Goal: Task Accomplishment & Management: Complete application form

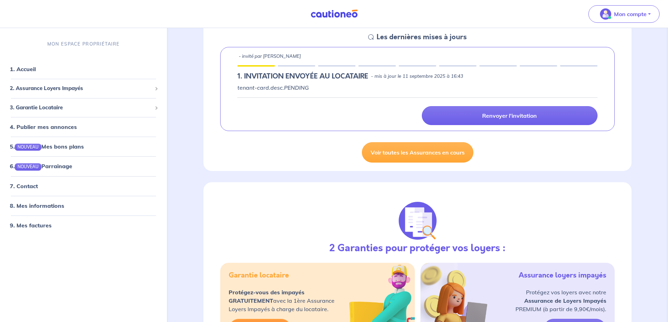
scroll to position [35, 0]
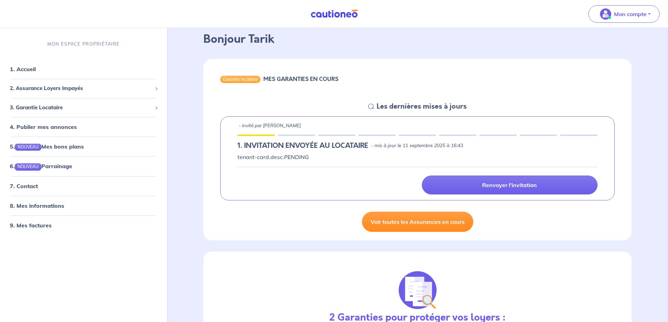
click at [413, 223] on link "Voir toutes les Assurances en cours" at bounding box center [418, 222] width 112 height 20
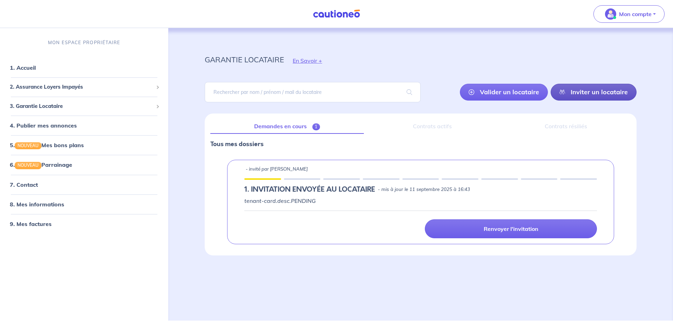
click at [606, 92] on link "Inviter un locataire" at bounding box center [594, 92] width 86 height 17
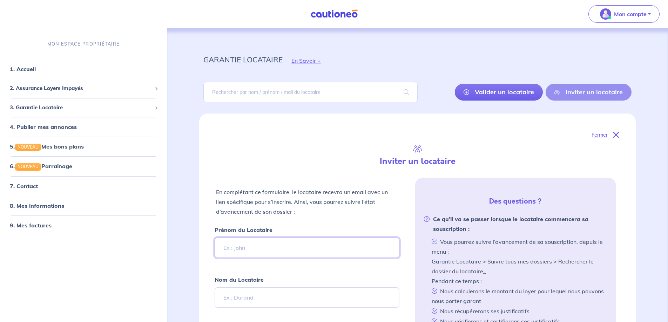
click at [276, 247] on input "Prénom du Locataire" at bounding box center [307, 248] width 184 height 20
type input "Julie"
click at [266, 296] on input "Nom du Locataire" at bounding box center [307, 298] width 184 height 20
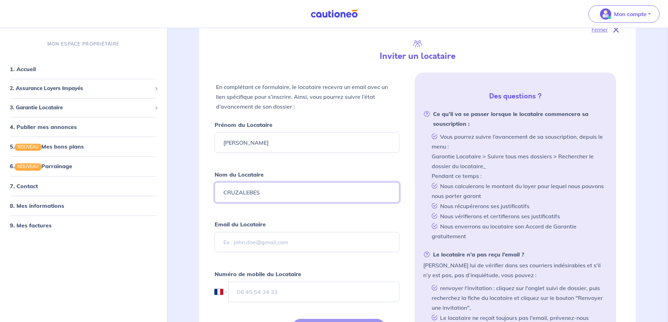
type input "CRUZALEBES"
click at [275, 241] on input "Email du Locataire" at bounding box center [307, 242] width 184 height 20
type input "cruzalebesjulie@gmail.com"
click at [300, 288] on input "tel" at bounding box center [313, 292] width 171 height 20
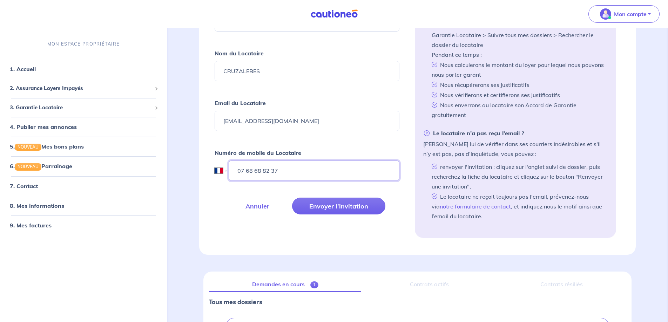
scroll to position [245, 0]
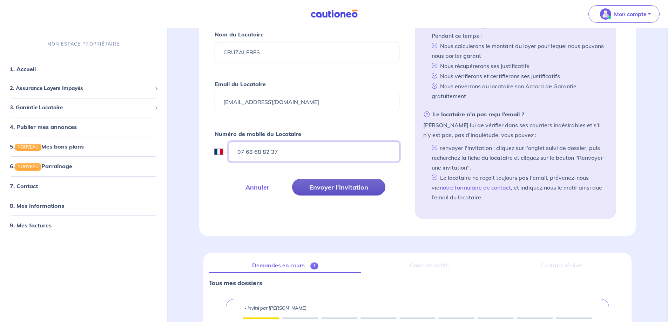
type input "07 68 68 82 37"
click at [344, 189] on button "Envoyer l’invitation" at bounding box center [338, 187] width 93 height 17
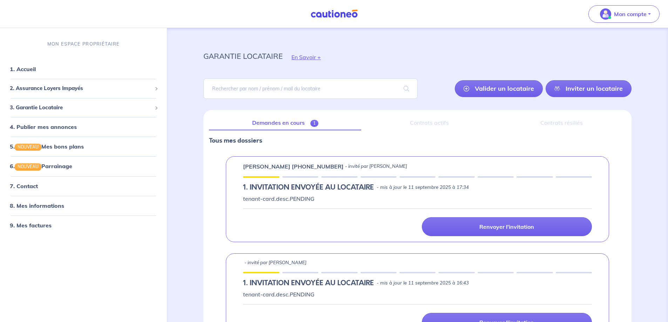
scroll to position [0, 0]
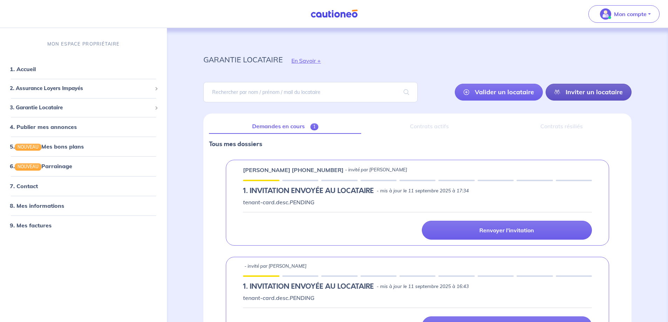
click at [596, 94] on link "Inviter un locataire" at bounding box center [589, 92] width 86 height 17
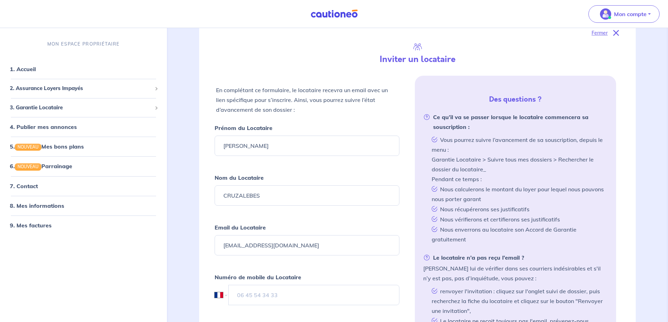
scroll to position [114, 0]
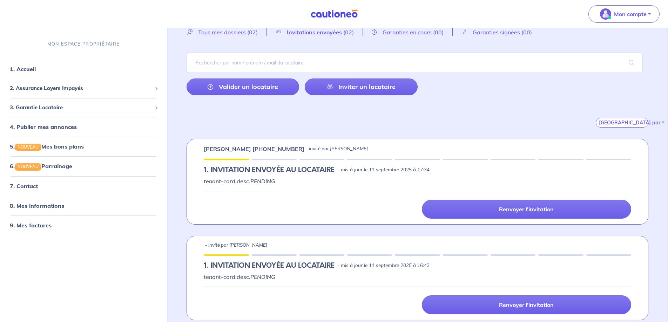
scroll to position [36, 0]
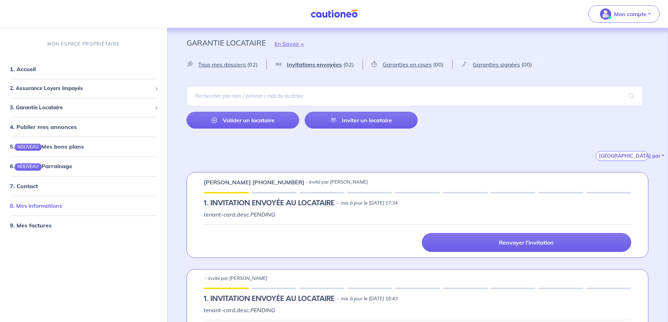
click at [35, 203] on link "8. Mes informations" at bounding box center [36, 205] width 52 height 7
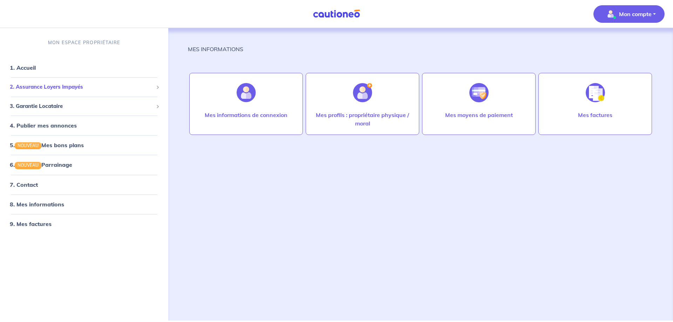
click at [30, 84] on span "2. Assurance Loyers Impayés" at bounding box center [81, 87] width 143 height 8
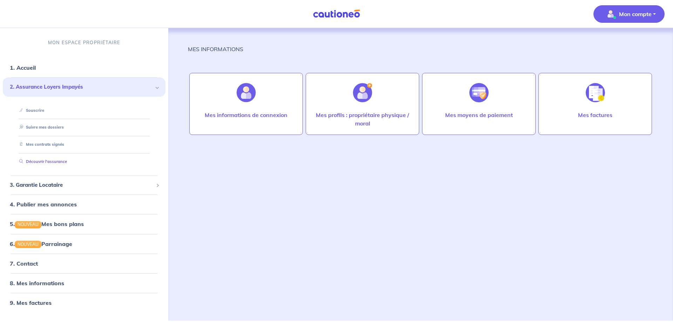
click at [54, 161] on link "Découvrir l'assurance" at bounding box center [41, 161] width 50 height 5
click at [52, 186] on span "3. Garantie Locataire" at bounding box center [81, 185] width 143 height 8
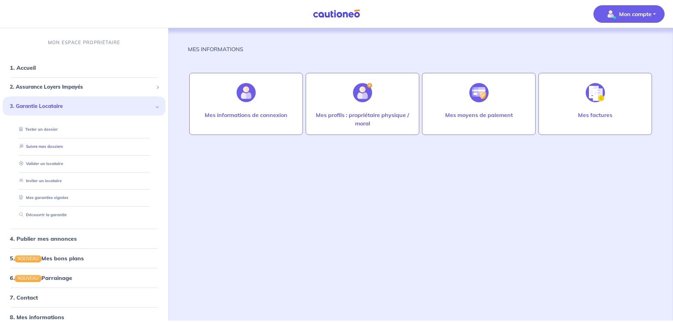
click at [54, 147] on link "Suivre mes dossiers" at bounding box center [39, 146] width 47 height 5
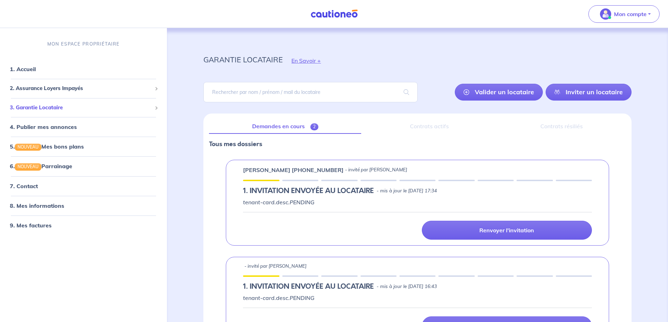
click at [45, 107] on span "3. Garantie Locataire" at bounding box center [81, 108] width 142 height 8
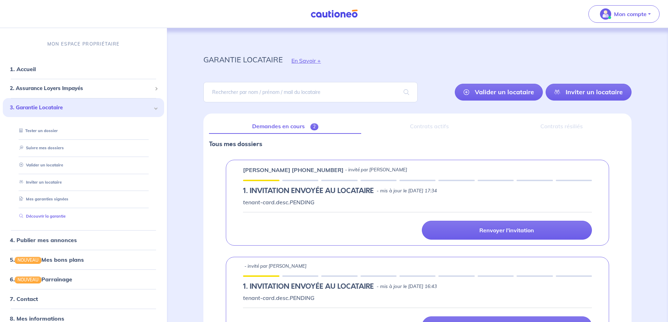
click at [38, 217] on link "Découvrir la garantie" at bounding box center [40, 216] width 49 height 5
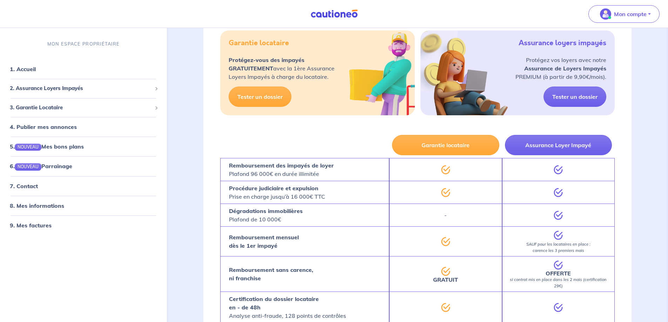
scroll to position [456, 0]
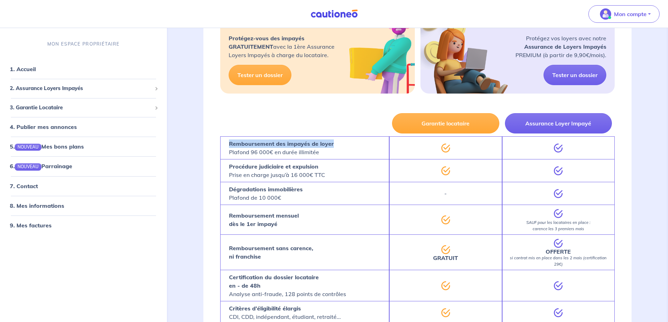
drag, startPoint x: 229, startPoint y: 144, endPoint x: 335, endPoint y: 143, distance: 105.2
click at [335, 143] on div "Remboursement des impayés de loyer Plafond 96 000€ en durée illimitée" at bounding box center [304, 147] width 169 height 23
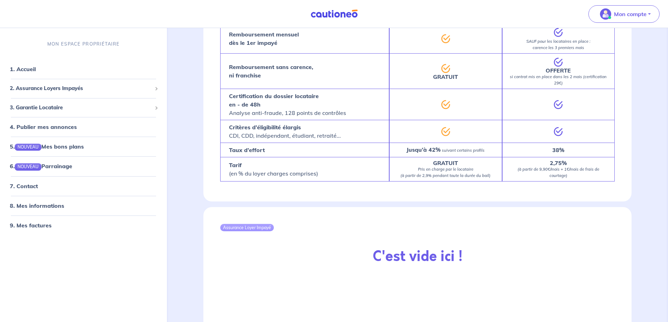
scroll to position [526, 0]
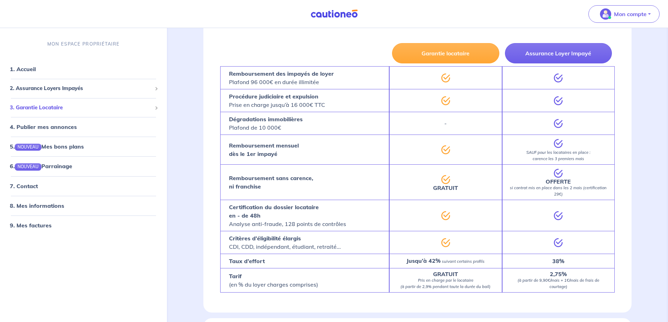
click at [41, 108] on span "3. Garantie Locataire" at bounding box center [81, 108] width 142 height 8
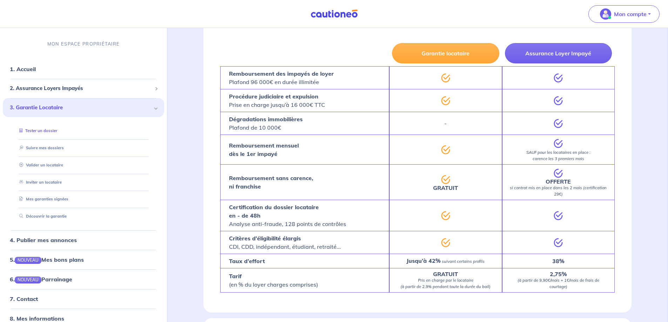
click at [42, 129] on link "Tester un dossier" at bounding box center [36, 130] width 41 height 5
click at [35, 71] on link "1. Accueil" at bounding box center [23, 69] width 26 height 7
